Goal: Book appointment/travel/reservation

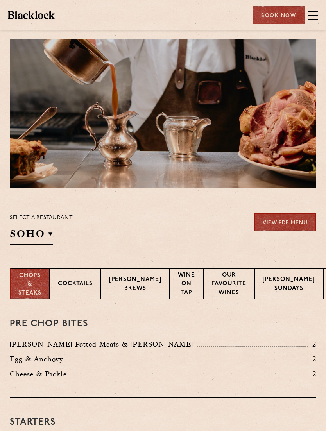
click at [0, 0] on p "Canary Wharf" at bounding box center [0, 0] width 0 height 0
click at [170, 238] on div "Select a restaurant Canary Wharf Soho Birmingham City Shoreditch Covent Garden …" at bounding box center [163, 229] width 307 height 32
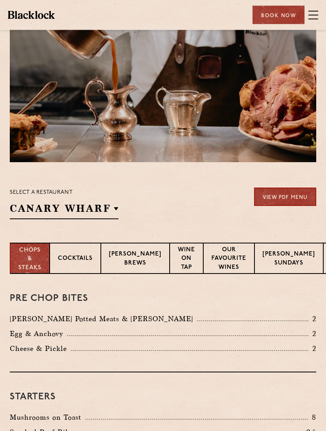
scroll to position [25, 0]
click at [178, 267] on p "Wine on Tap" at bounding box center [186, 259] width 17 height 27
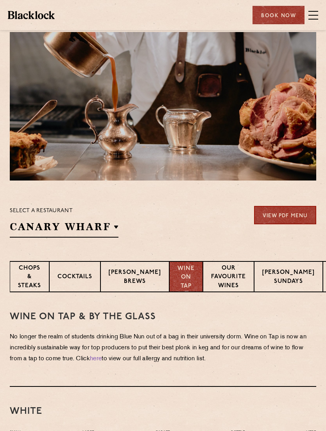
scroll to position [0, 0]
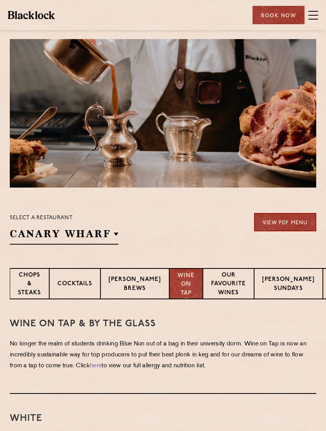
click at [297, 223] on link "View PDF Menu" at bounding box center [285, 222] width 62 height 18
click at [298, 228] on link "View PDF Menu" at bounding box center [285, 222] width 62 height 18
click at [278, 14] on div "Book Now" at bounding box center [279, 15] width 52 height 18
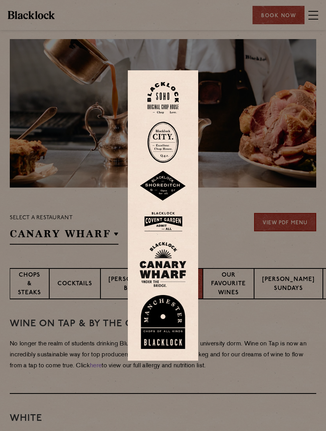
click at [168, 282] on img at bounding box center [163, 264] width 47 height 45
